Goal: Complete application form

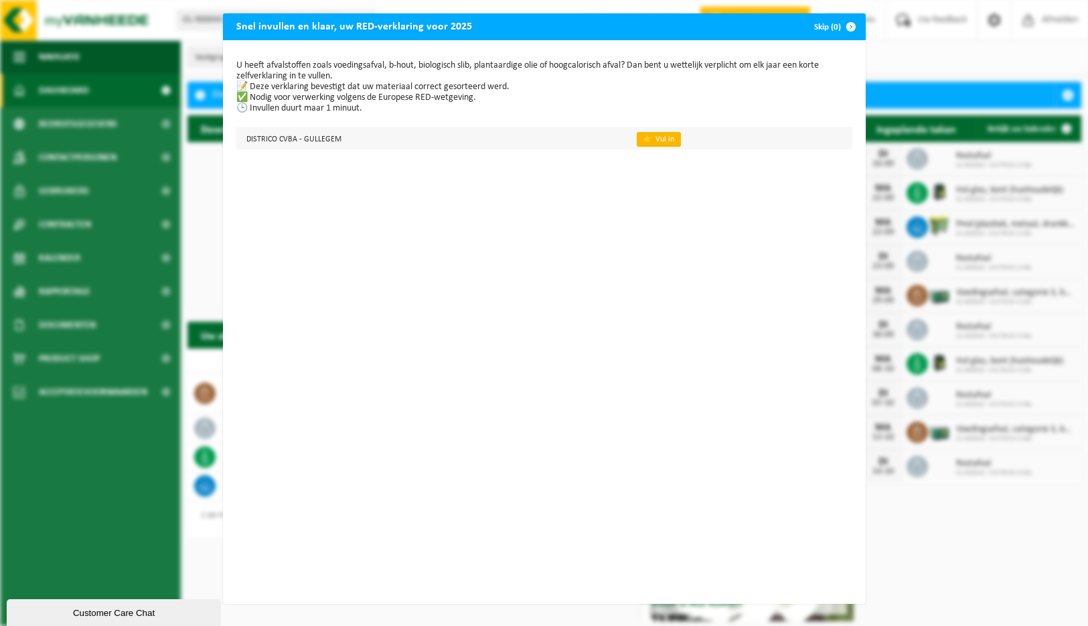
click at [640, 140] on link "👉 Vul in" at bounding box center [659, 139] width 44 height 15
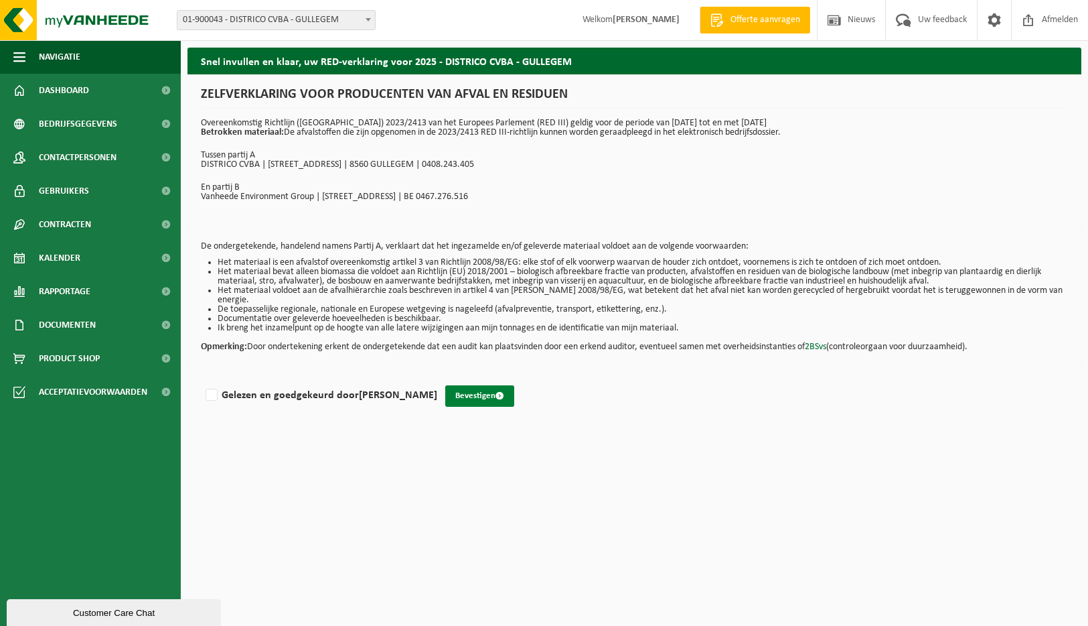
click at [445, 385] on button "Bevestigen" at bounding box center [479, 395] width 69 height 21
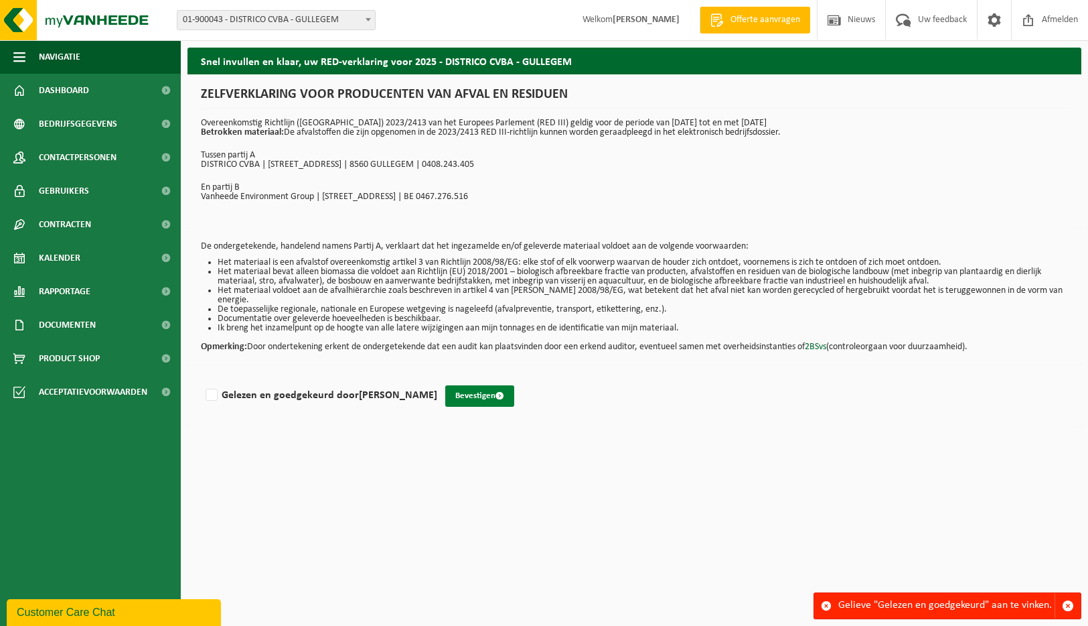
click at [445, 385] on button "Bevestigen" at bounding box center [479, 395] width 69 height 21
click at [713, 478] on html "Vestiging: 01-900043 - DISTRICO CVBA - GULLEGEM 02-013713 - DISTRICO CVBA-LIMBU…" at bounding box center [544, 313] width 1088 height 626
click at [1001, 604] on div "Gelieve "Gelezen en goedgekeurd" aan te vinken." at bounding box center [947, 605] width 216 height 25
click at [656, 458] on html "Vestiging: 01-900043 - DISTRICO CVBA - GULLEGEM 02-013713 - DISTRICO CVBA-LIMBU…" at bounding box center [544, 313] width 1088 height 626
click at [660, 424] on html "Vestiging: 01-900043 - DISTRICO CVBA - GULLEGEM 02-013713 - DISTRICO CVBA-LIMBU…" at bounding box center [544, 313] width 1088 height 626
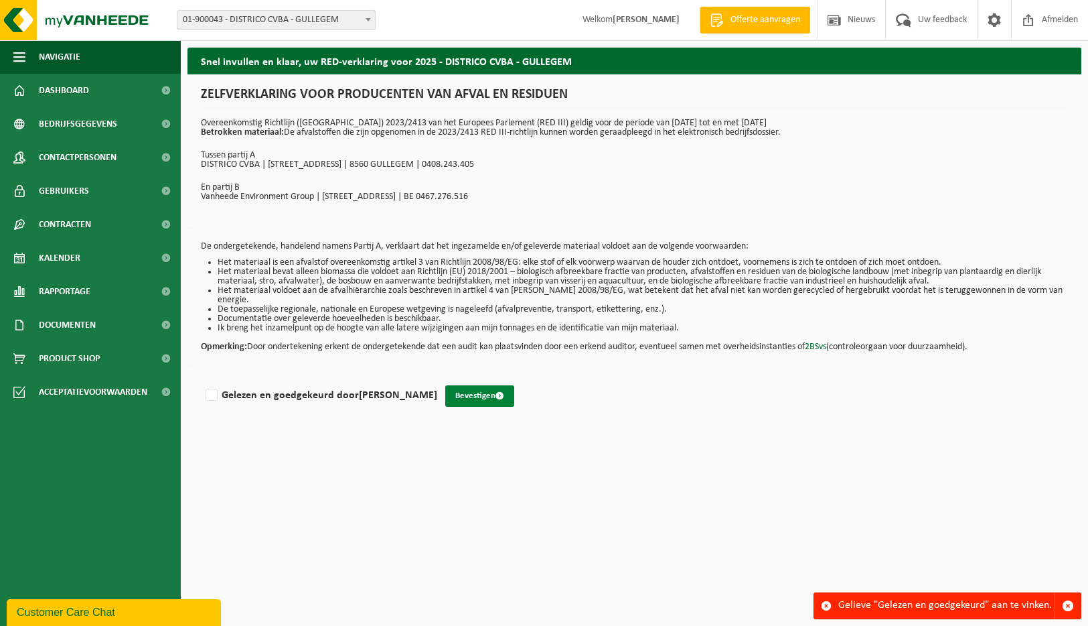
click at [465, 385] on button "Bevestigen" at bounding box center [479, 395] width 69 height 21
click at [1068, 601] on span "button" at bounding box center [1068, 605] width 12 height 12
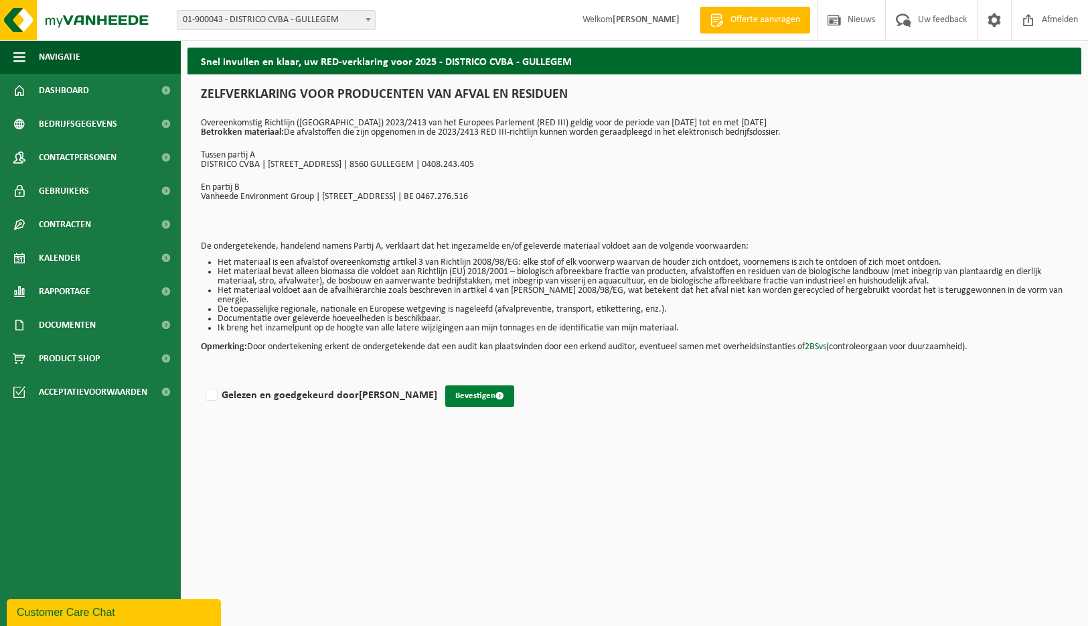
click at [454, 385] on button "Bevestigen" at bounding box center [479, 395] width 69 height 21
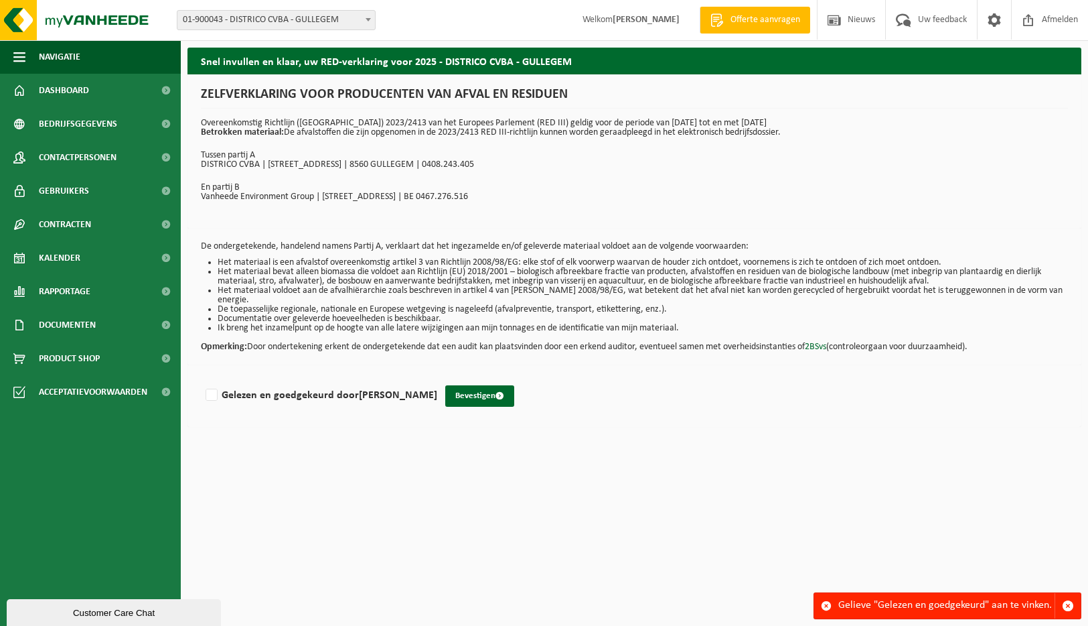
click at [886, 337] on p "Opmerking: Door ondertekening erkent de ondergetekende dat een audit kan plaats…" at bounding box center [634, 342] width 867 height 19
click at [90, 601] on button "Customer Care Chat" at bounding box center [114, 612] width 214 height 27
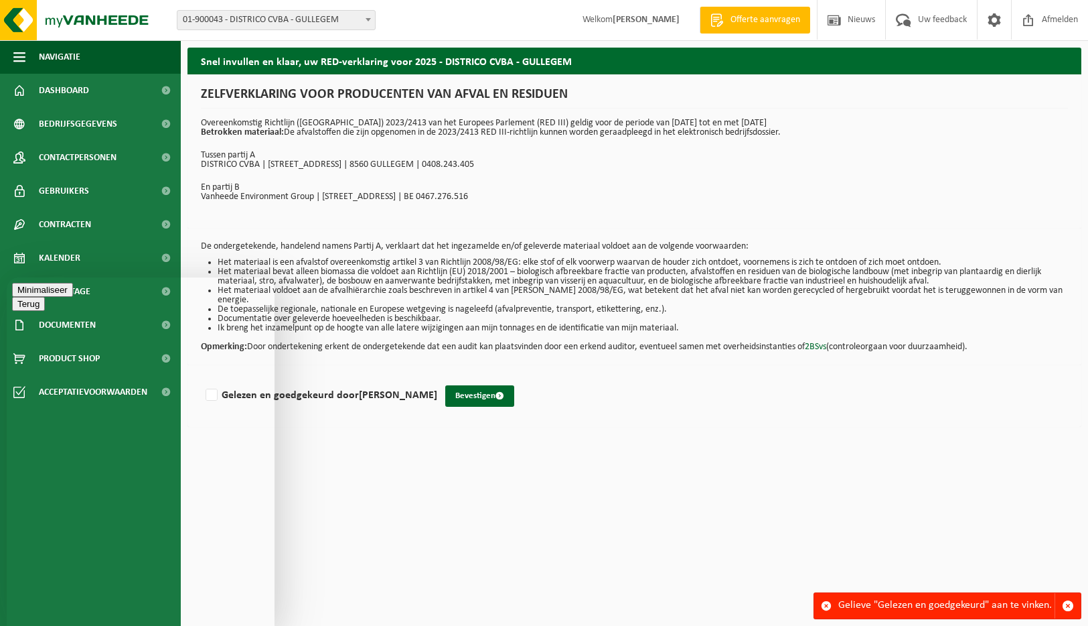
click at [73, 296] on button "Minimaliseer" at bounding box center [42, 290] width 61 height 14
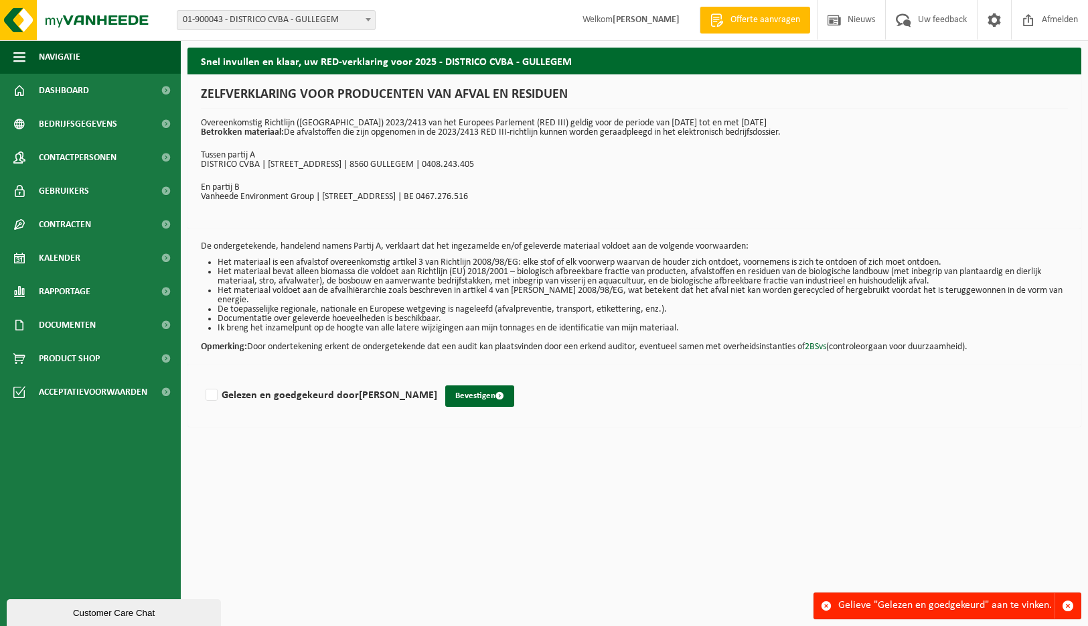
drag, startPoint x: 222, startPoint y: 242, endPoint x: 630, endPoint y: 382, distance: 431.3
click at [630, 382] on div "Snel invullen en klaar, uw RED-verklaring voor 2025 - DISTRICO CVBA - GULLEGEM …" at bounding box center [635, 241] width 908 height 386
drag, startPoint x: 630, startPoint y: 382, endPoint x: 639, endPoint y: 416, distance: 34.6
click at [639, 416] on div "Gelezen en goedgekeurd door PETRA DUTRY Bevestigen" at bounding box center [635, 396] width 894 height 62
click at [496, 391] on span "submit" at bounding box center [500, 395] width 9 height 9
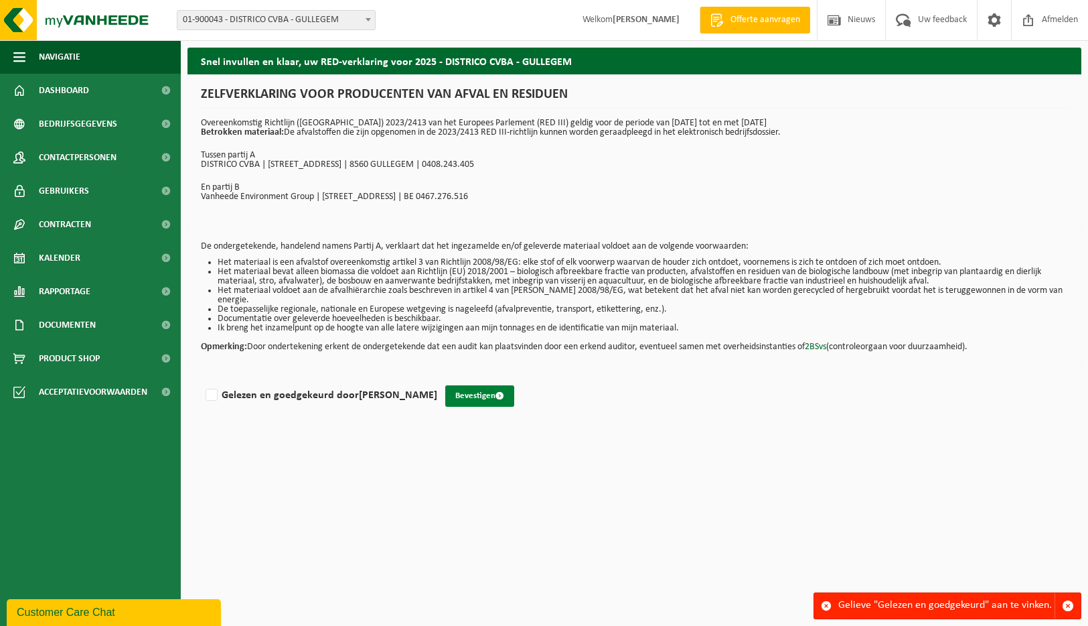
click at [496, 391] on span "submit" at bounding box center [500, 395] width 9 height 9
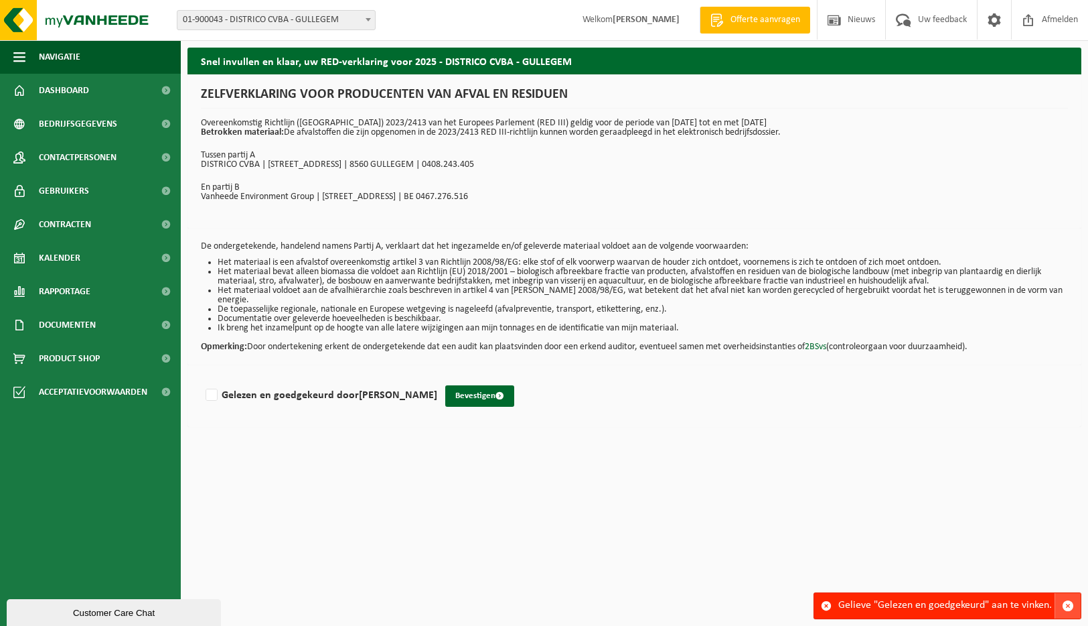
click at [1062, 605] on span "button" at bounding box center [1068, 605] width 12 height 12
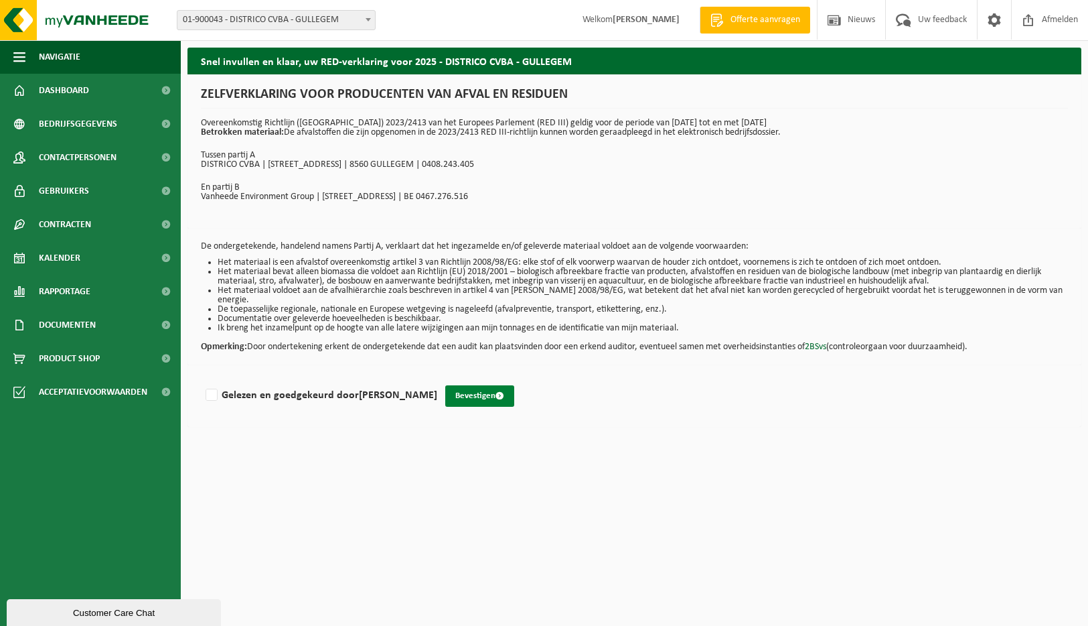
click at [464, 390] on button "Bevestigen" at bounding box center [479, 395] width 69 height 21
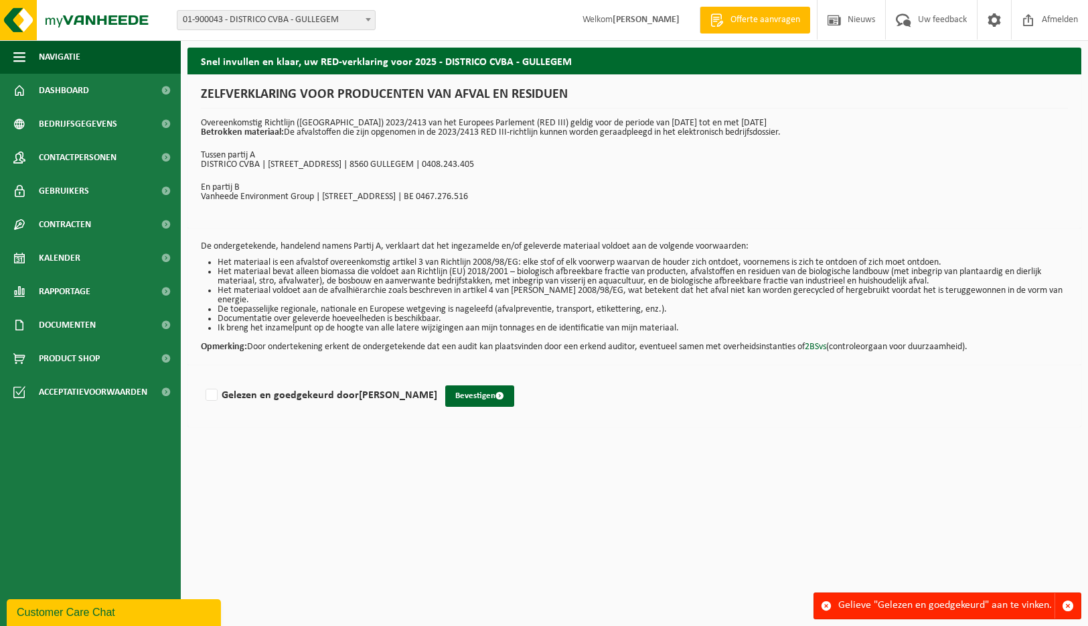
click at [134, 609] on div "Customer Care Chat" at bounding box center [114, 612] width 194 height 16
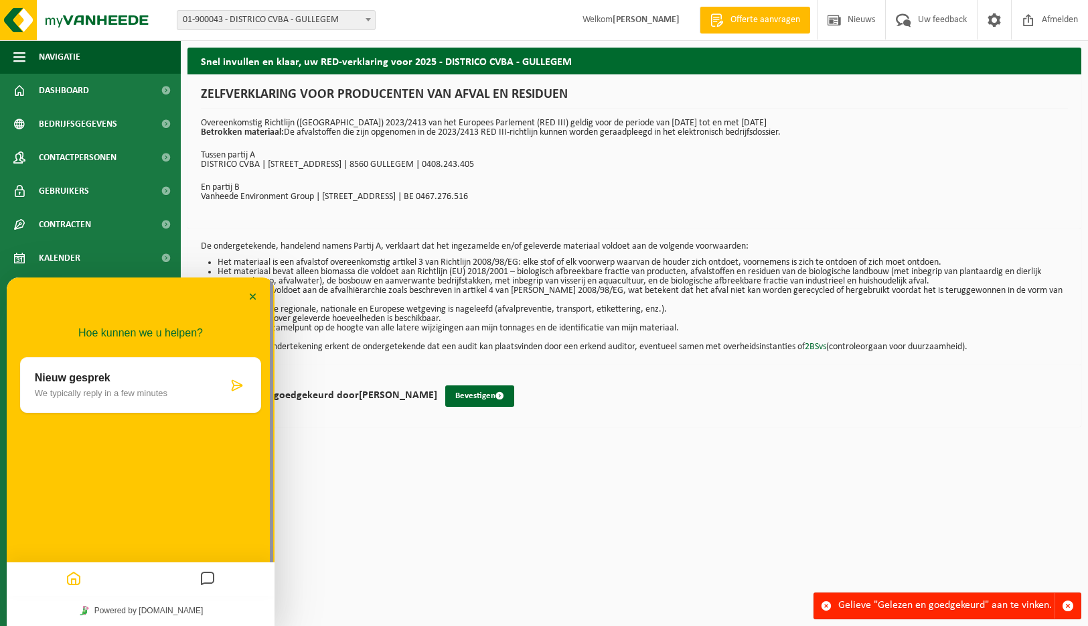
click at [104, 393] on p "We typically reply in a few minutes" at bounding box center [131, 393] width 193 height 10
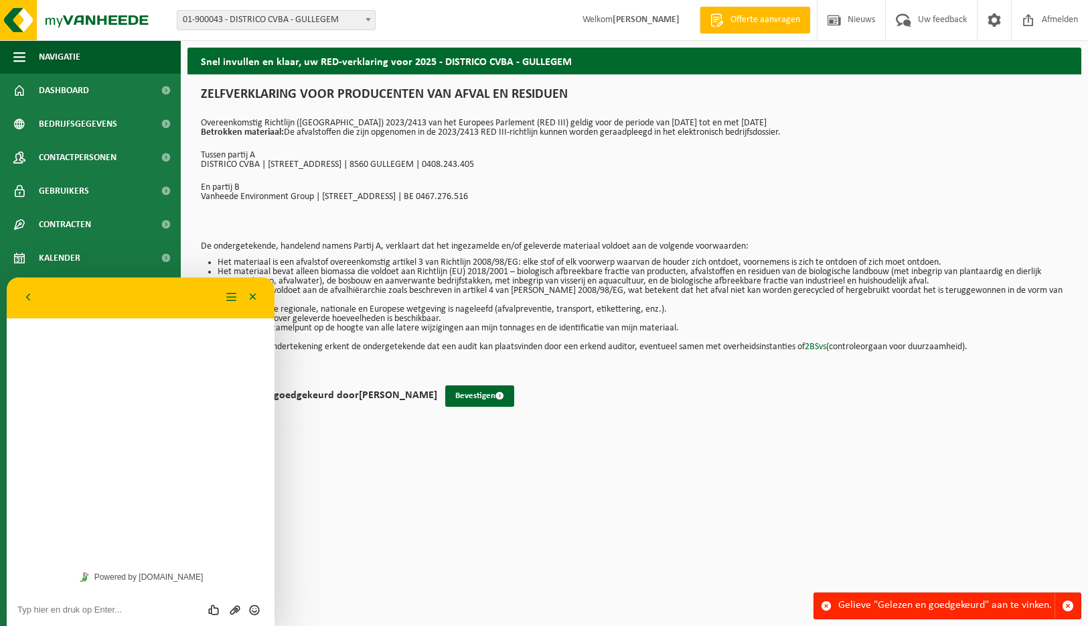
click at [40, 613] on textarea at bounding box center [140, 609] width 246 height 11
type textarea "waar kan ik gelezen en goedgekeurd aanduiden"
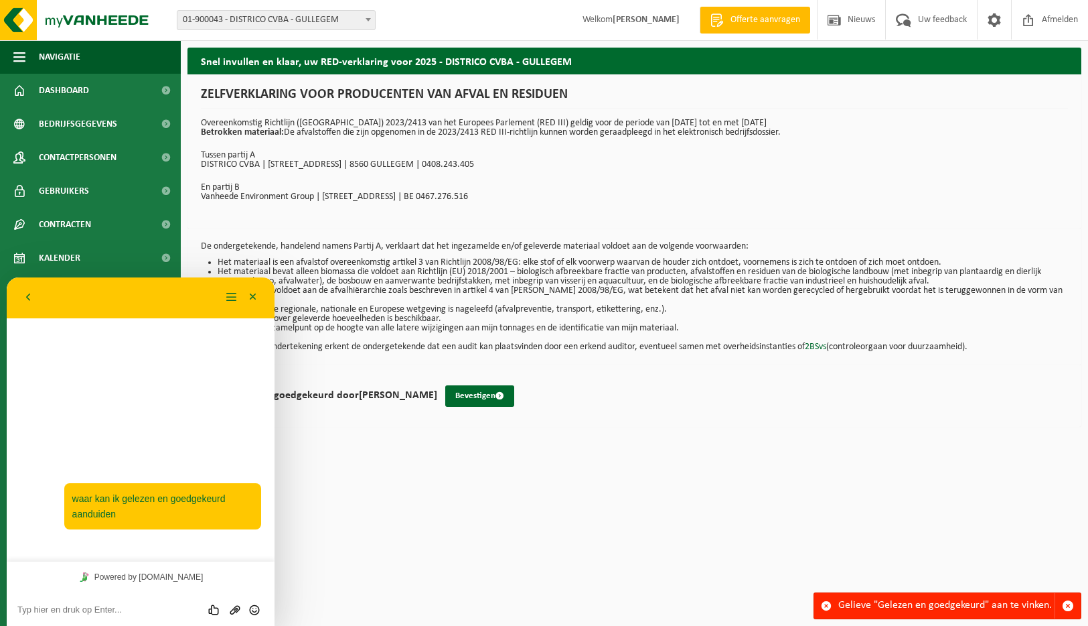
click at [141, 614] on textarea at bounding box center [140, 609] width 246 height 11
click at [421, 529] on html "Vestiging: 01-900043 - DISTRICO CVBA - GULLEGEM 02-013713 - DISTRICO CVBA-LIMBU…" at bounding box center [544, 313] width 1088 height 626
click at [165, 547] on div "13:44 waar kan ik gelezen en goedgekeurd aanduiden" at bounding box center [141, 439] width 268 height 244
click at [252, 297] on button "Minimaliseer" at bounding box center [252, 297] width 21 height 20
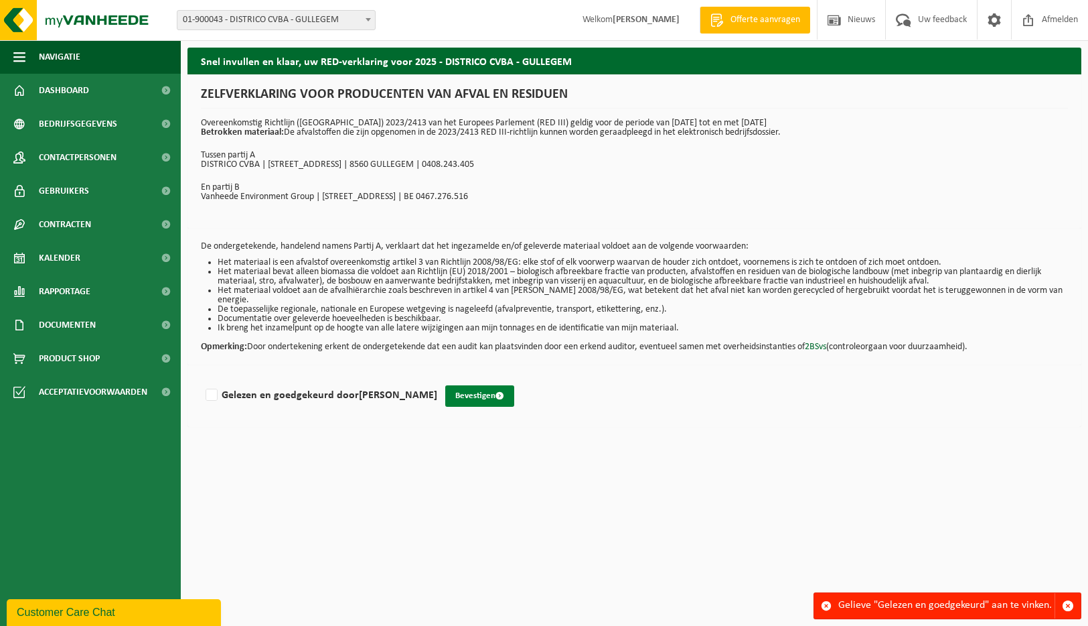
click at [493, 394] on button "Bevestigen" at bounding box center [479, 395] width 69 height 21
click at [488, 385] on button "Bevestigen" at bounding box center [479, 395] width 69 height 21
click at [1065, 601] on span "button" at bounding box center [1068, 605] width 12 height 12
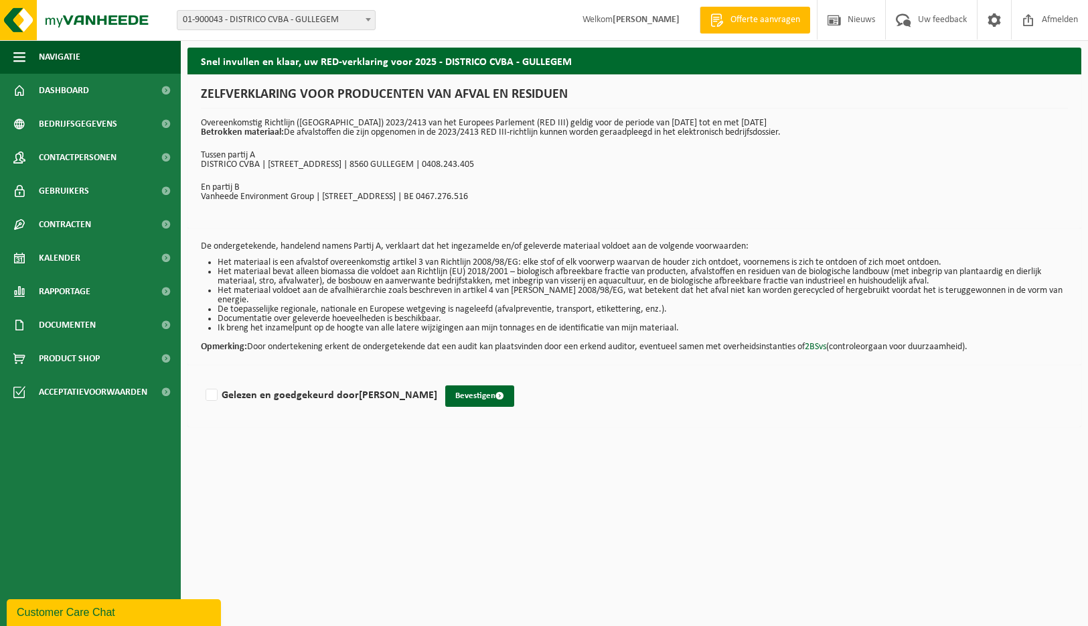
click at [41, 616] on div "Customer Care Chat" at bounding box center [114, 612] width 194 height 16
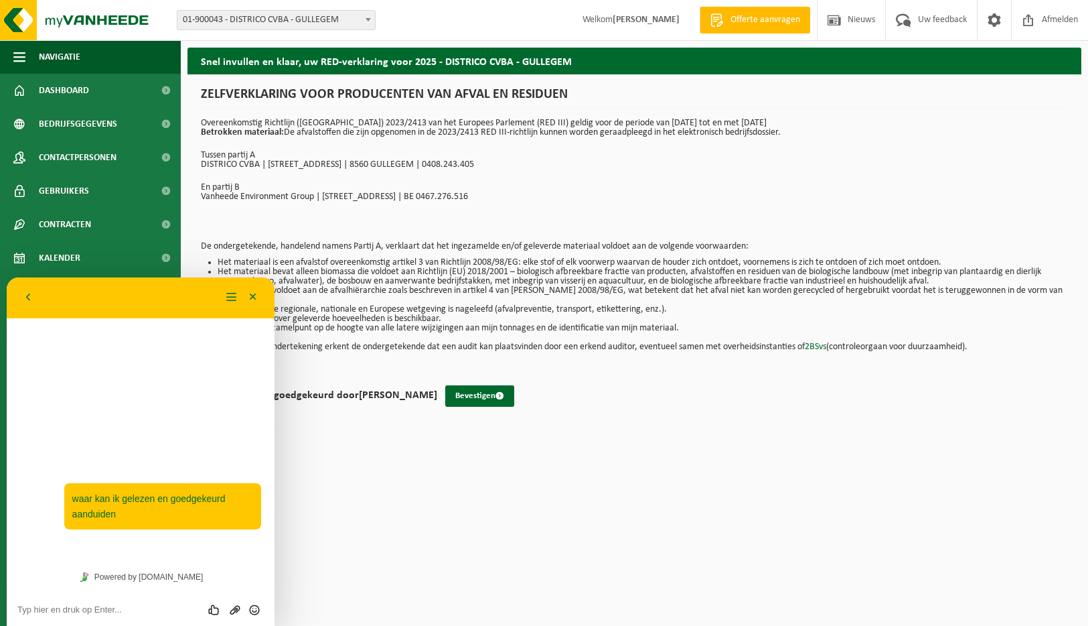
click at [459, 568] on html "Vestiging: 01-900043 - DISTRICO CVBA - GULLEGEM 02-013713 - DISTRICO CVBA-LIMBU…" at bounding box center [544, 313] width 1088 height 626
click at [260, 281] on div "Terug Menu Minimaliseer" at bounding box center [141, 298] width 268 height 42
click at [257, 292] on button "Minimaliseer" at bounding box center [252, 297] width 21 height 20
